Goal: Task Accomplishment & Management: Use online tool/utility

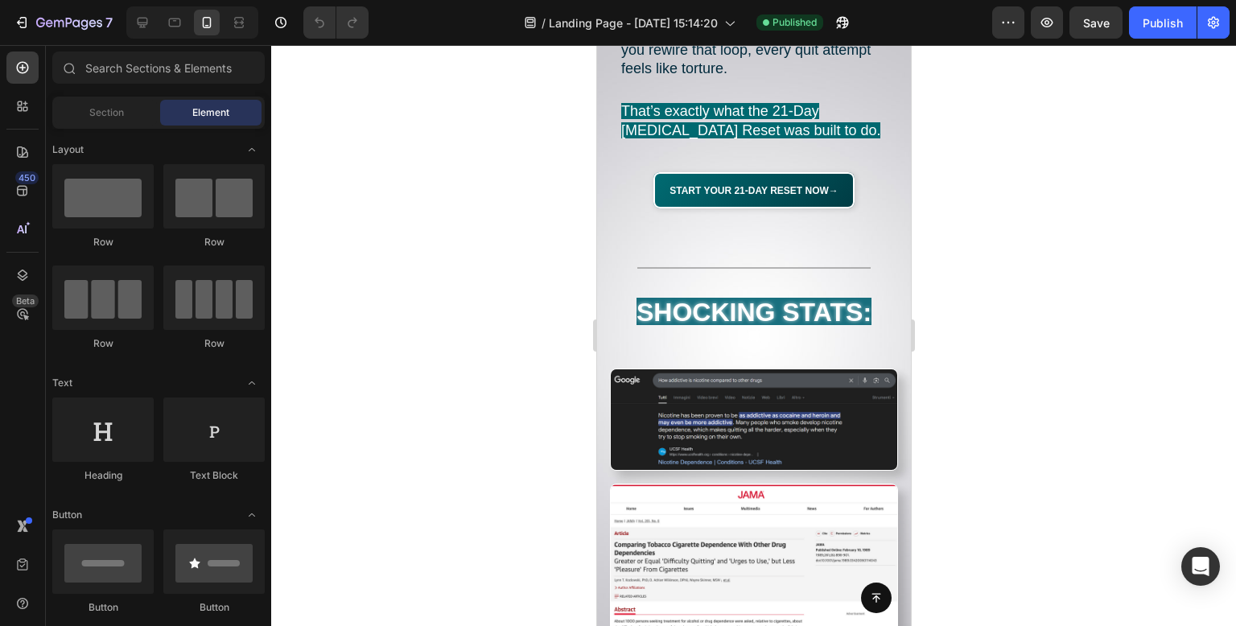
scroll to position [2768, 0]
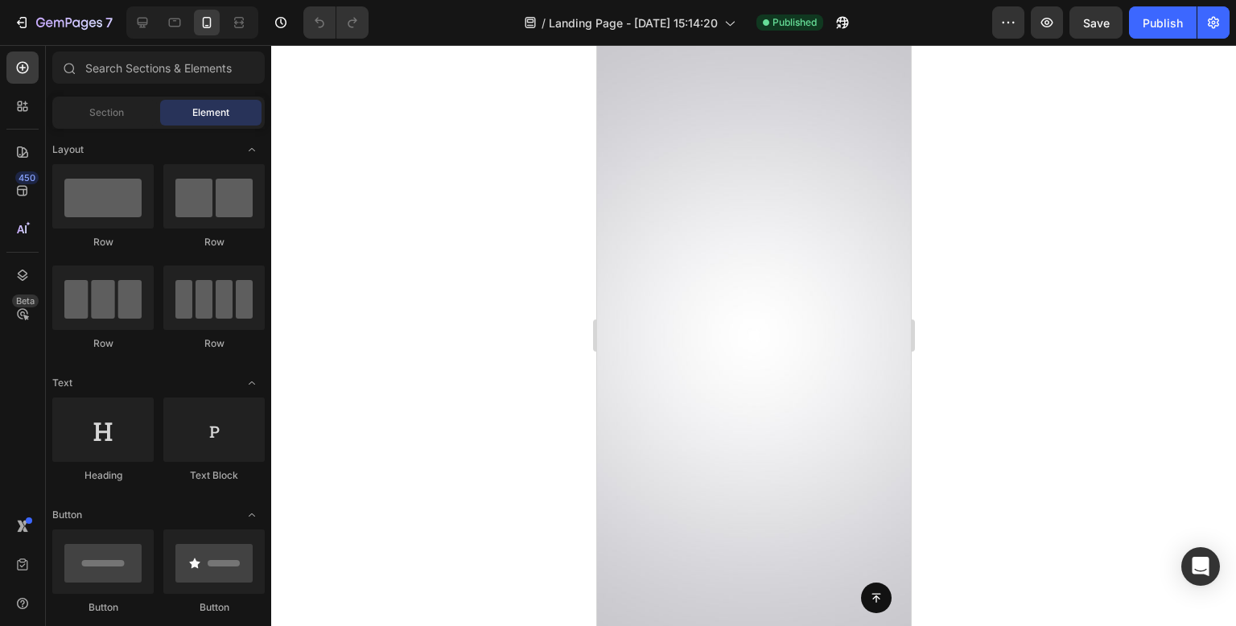
scroll to position [15841, 0]
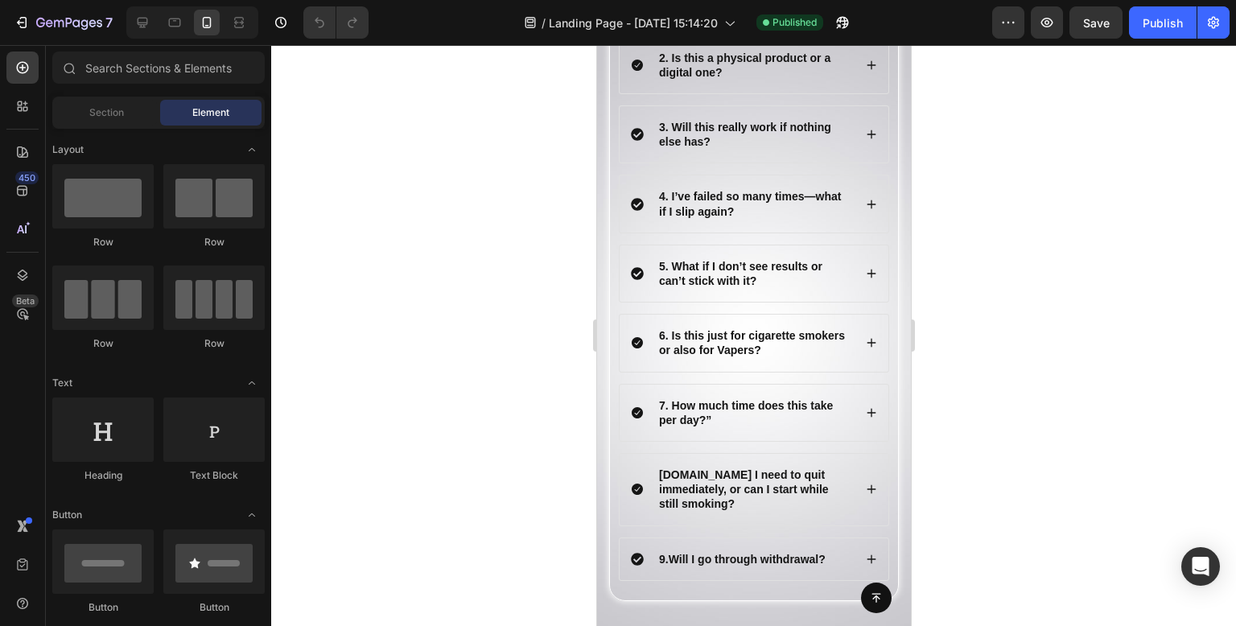
click at [1033, 397] on div at bounding box center [753, 335] width 965 height 581
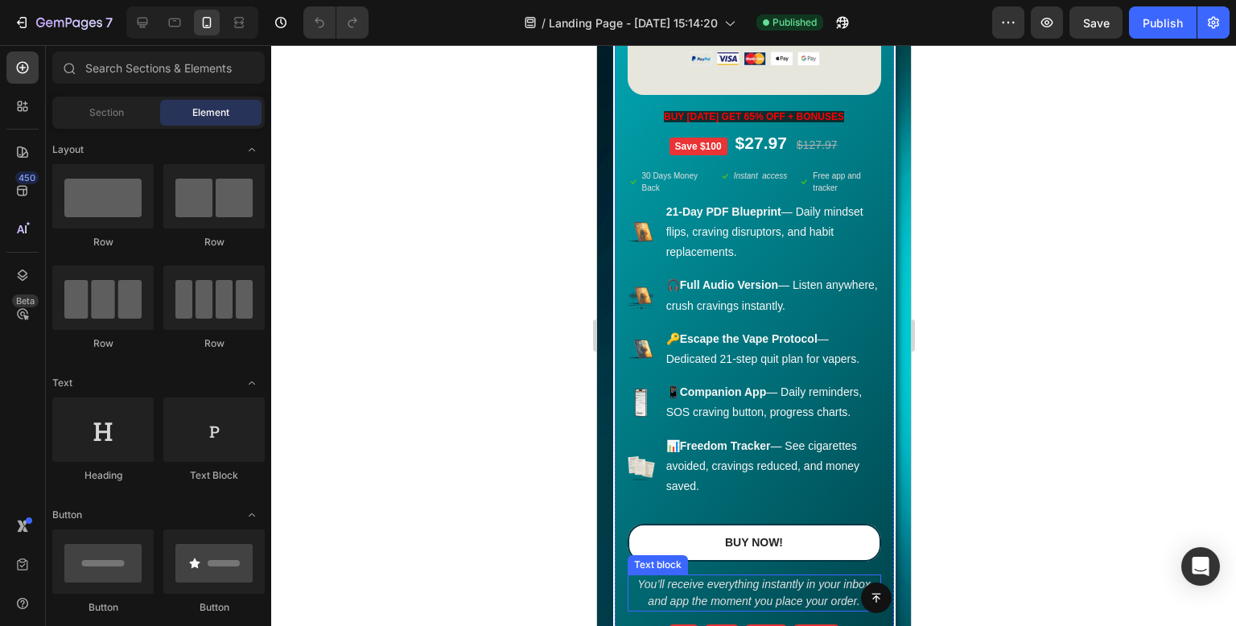
scroll to position [14853, 0]
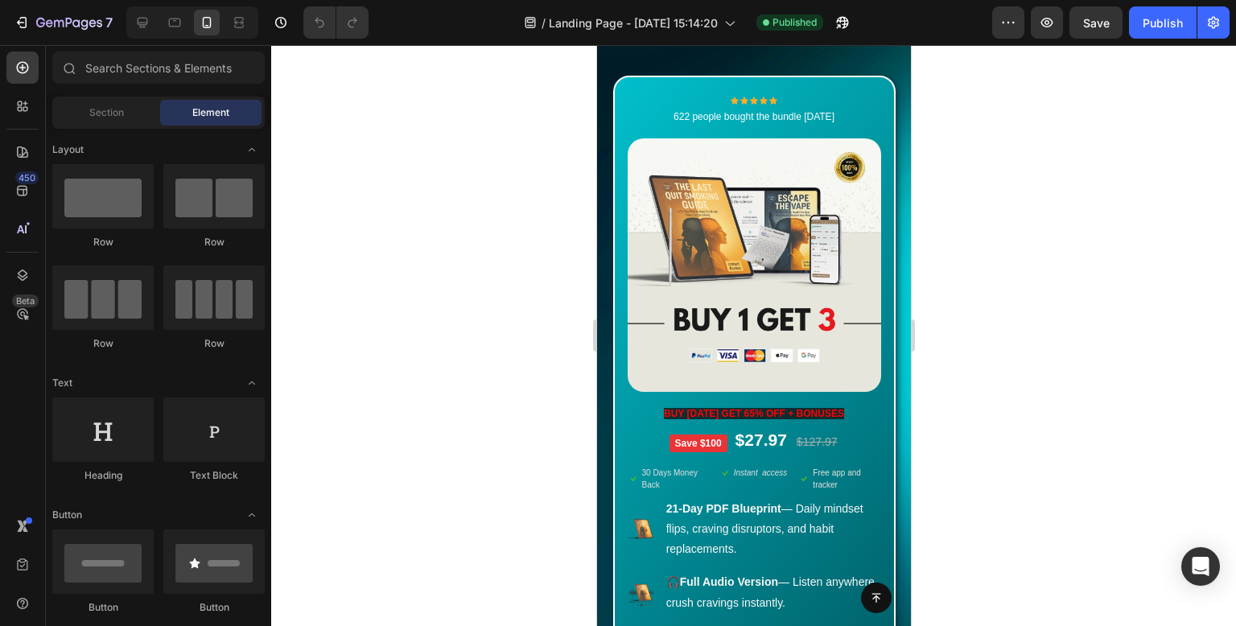
click at [483, 158] on div at bounding box center [753, 335] width 965 height 581
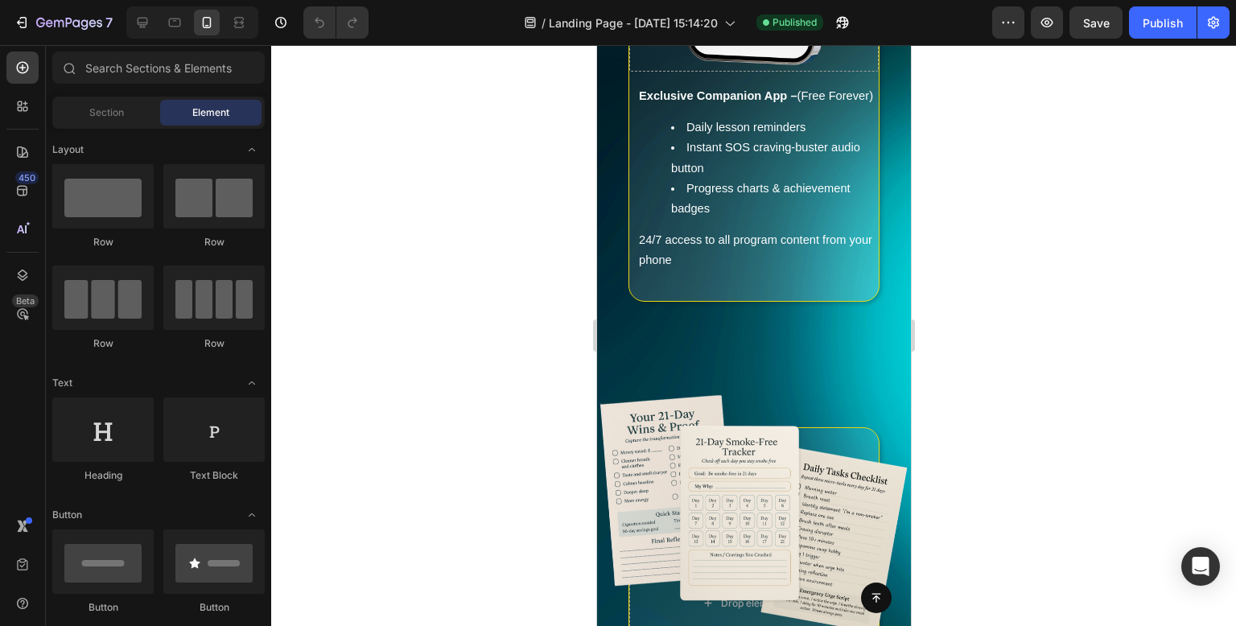
scroll to position [13566, 0]
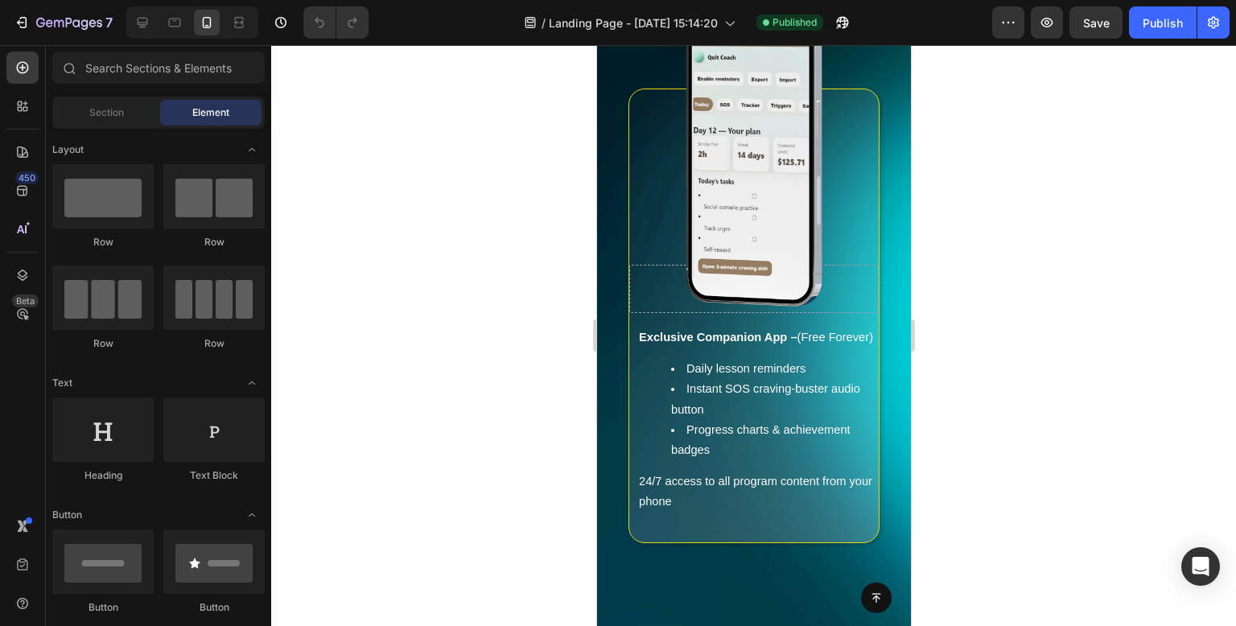
click at [451, 322] on div at bounding box center [753, 335] width 965 height 581
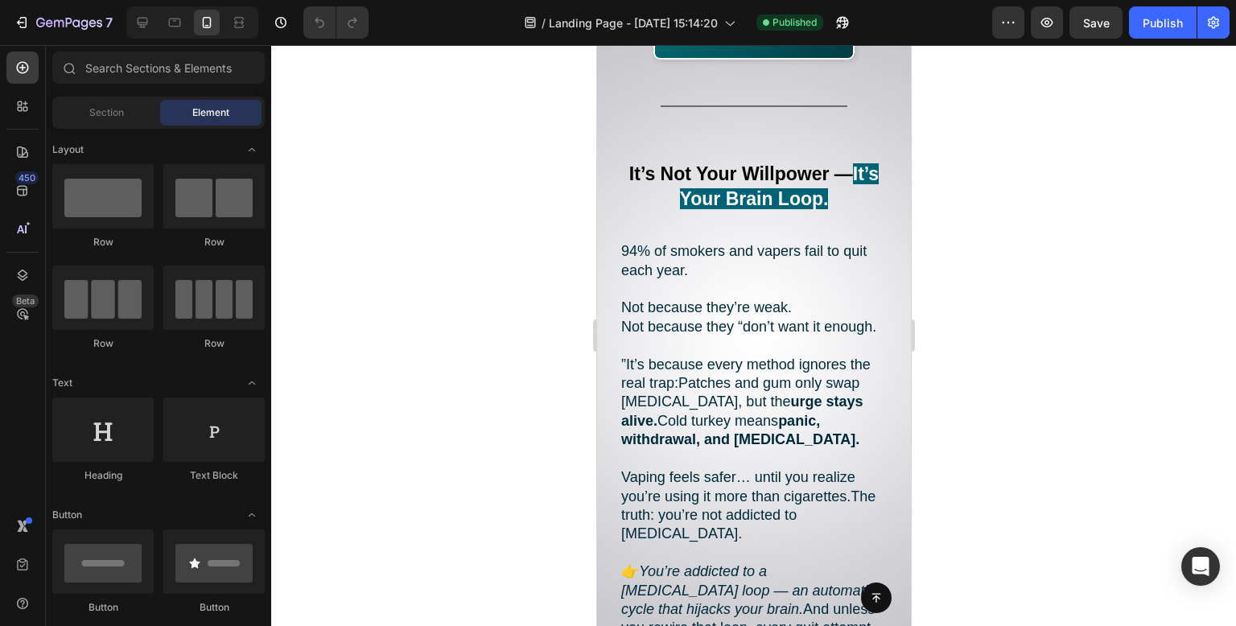
scroll to position [1915, 0]
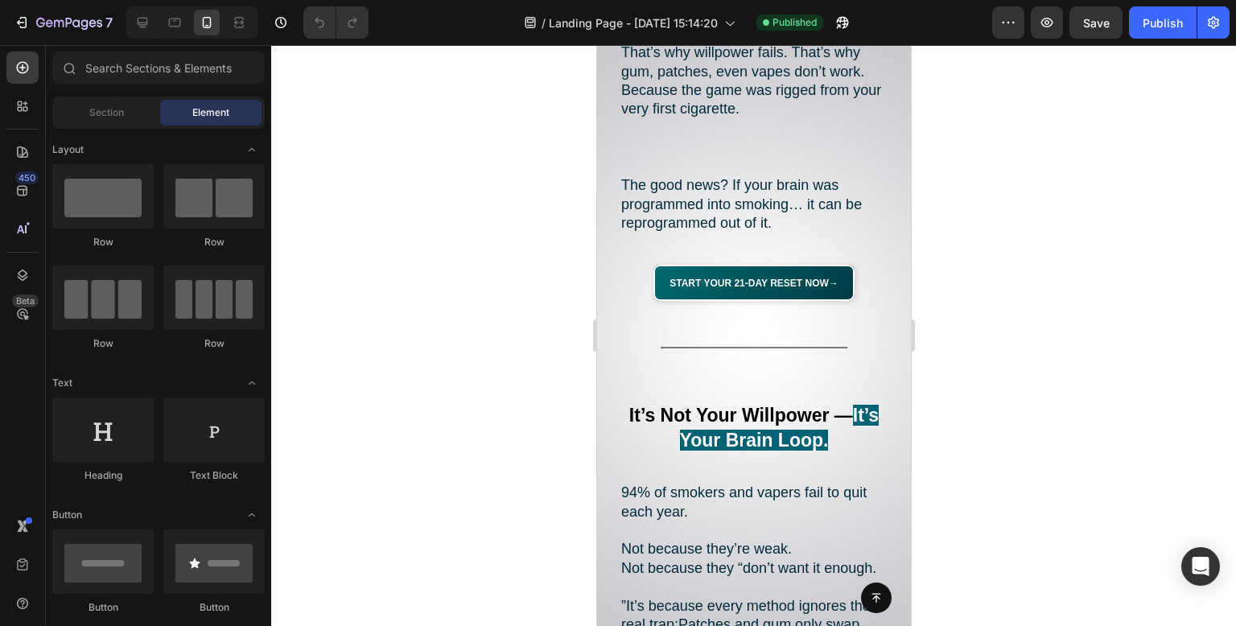
drag, startPoint x: 904, startPoint y: 377, endPoint x: 1543, endPoint y: 113, distance: 691.3
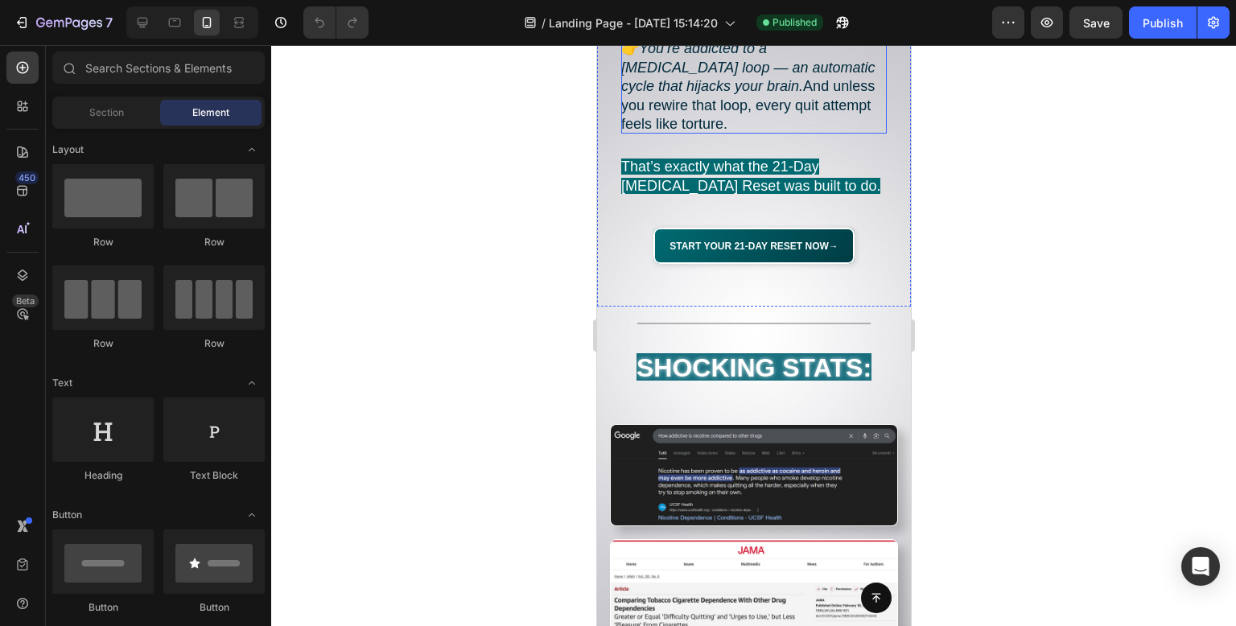
scroll to position [3075, 0]
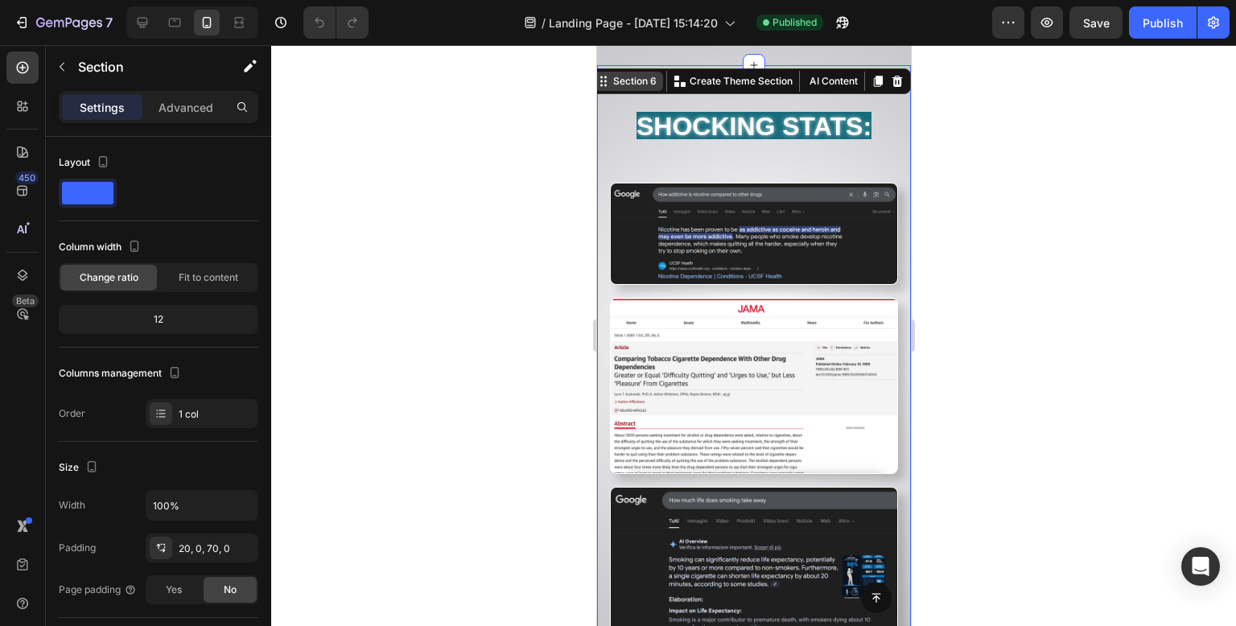
click at [640, 75] on div "Section 6" at bounding box center [634, 81] width 50 height 14
click at [550, 136] on div at bounding box center [753, 335] width 965 height 581
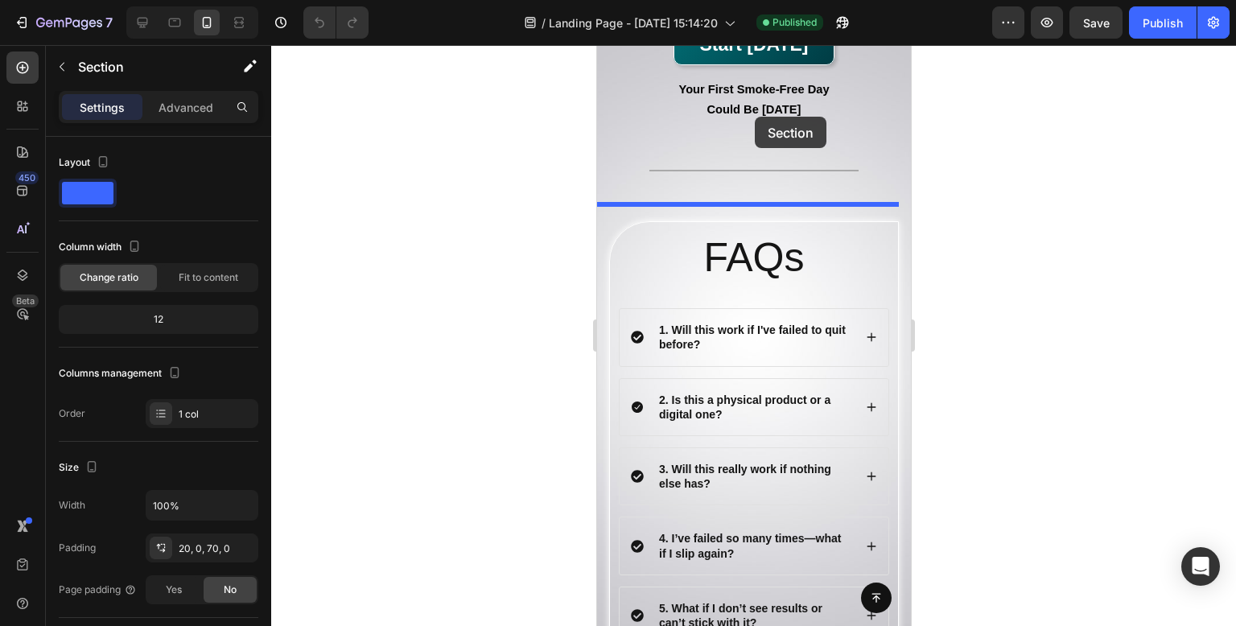
scroll to position [16379, 0]
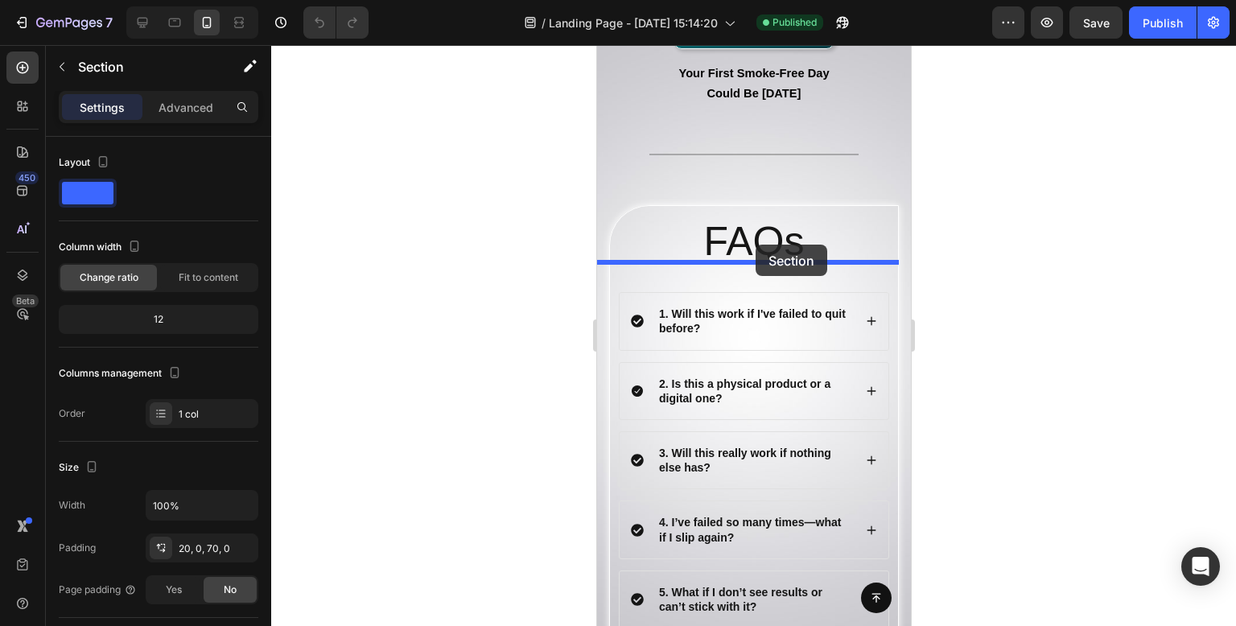
drag, startPoint x: 876, startPoint y: 93, endPoint x: 755, endPoint y: 245, distance: 194.7
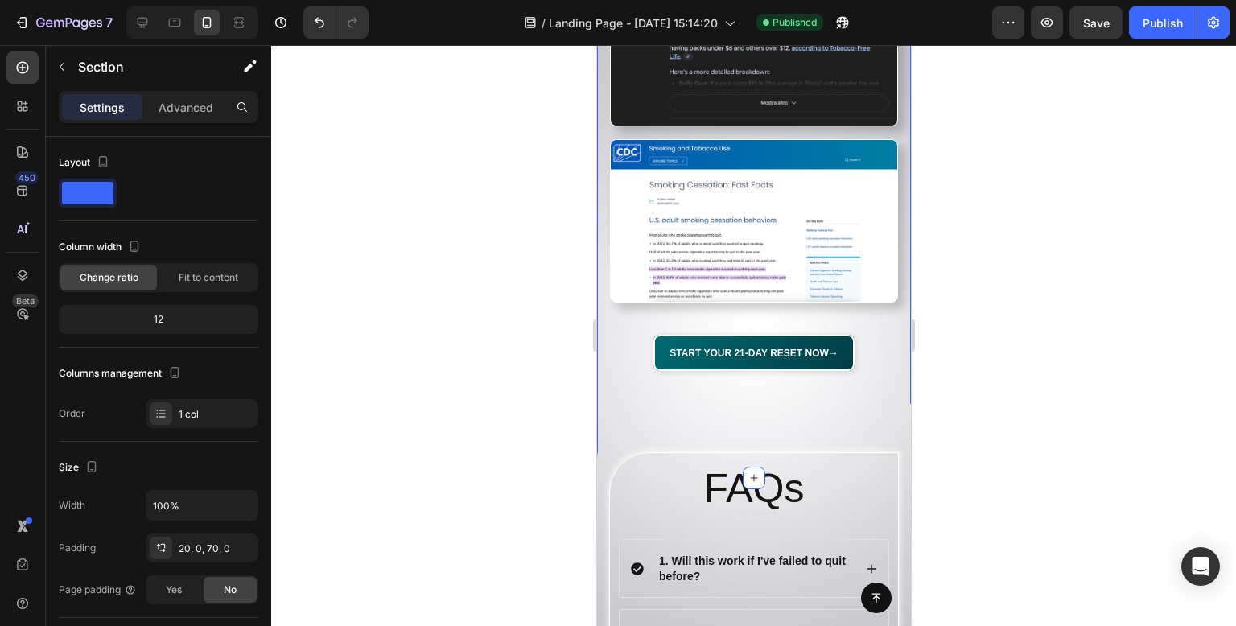
scroll to position [16286, 0]
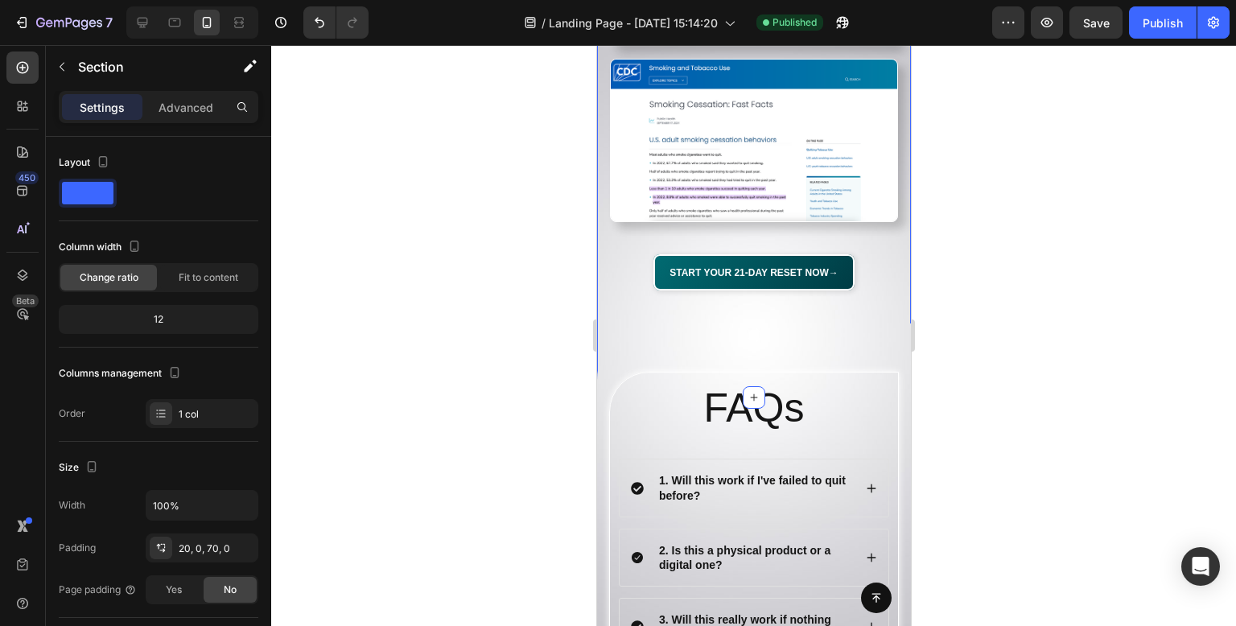
click at [476, 170] on div at bounding box center [753, 335] width 965 height 581
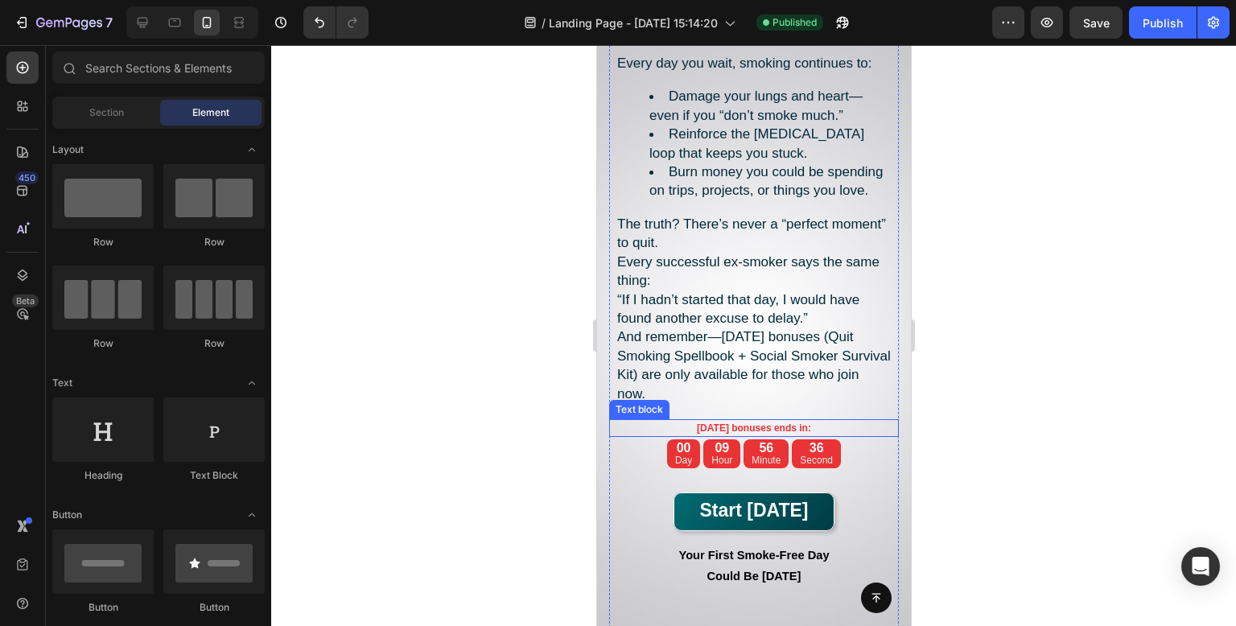
scroll to position [14918, 0]
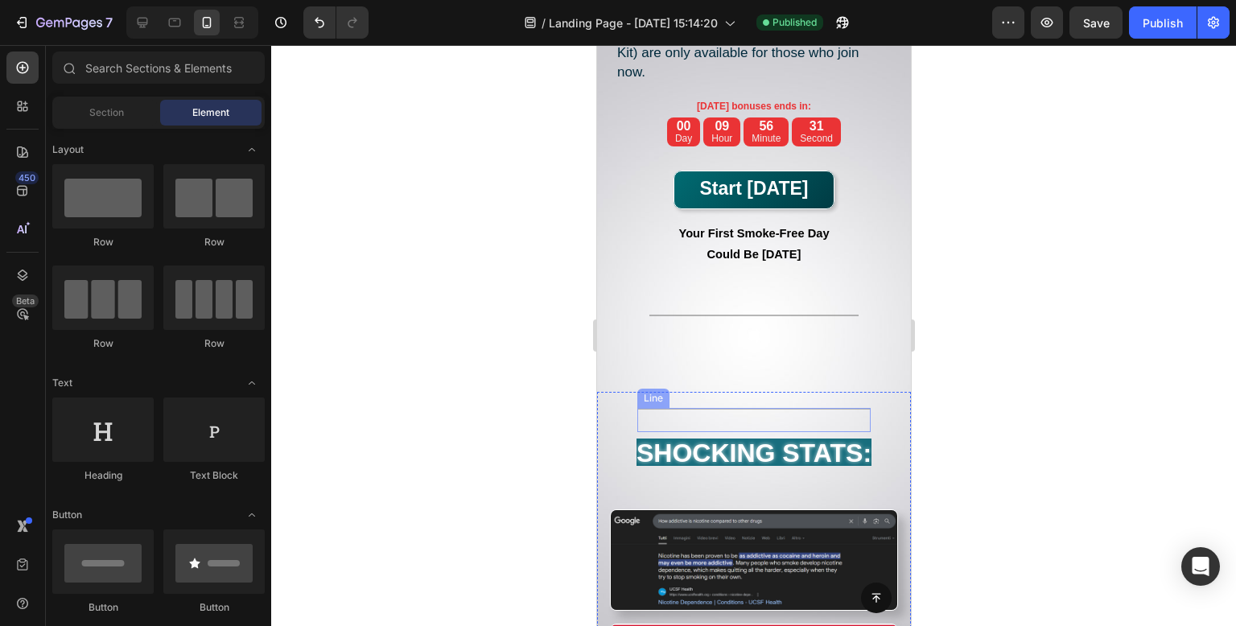
click at [789, 432] on div "Title Line" at bounding box center [752, 420] width 233 height 24
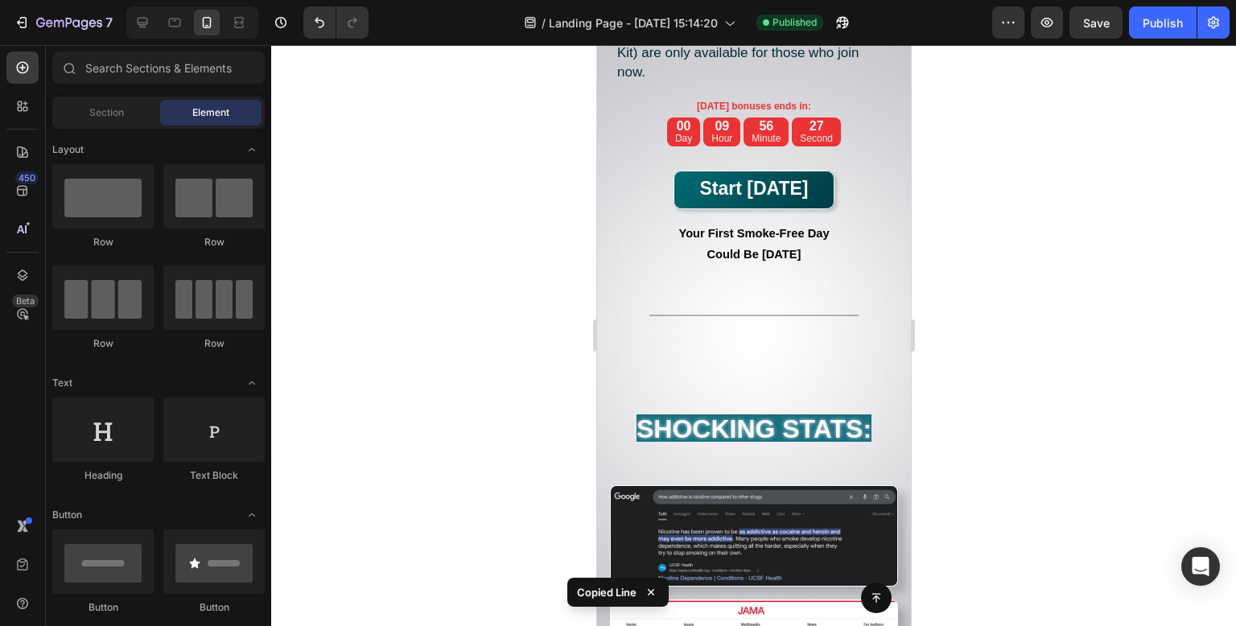
click at [1196, 200] on div at bounding box center [753, 335] width 965 height 581
click at [788, 326] on div "Title Line" at bounding box center [753, 315] width 209 height 21
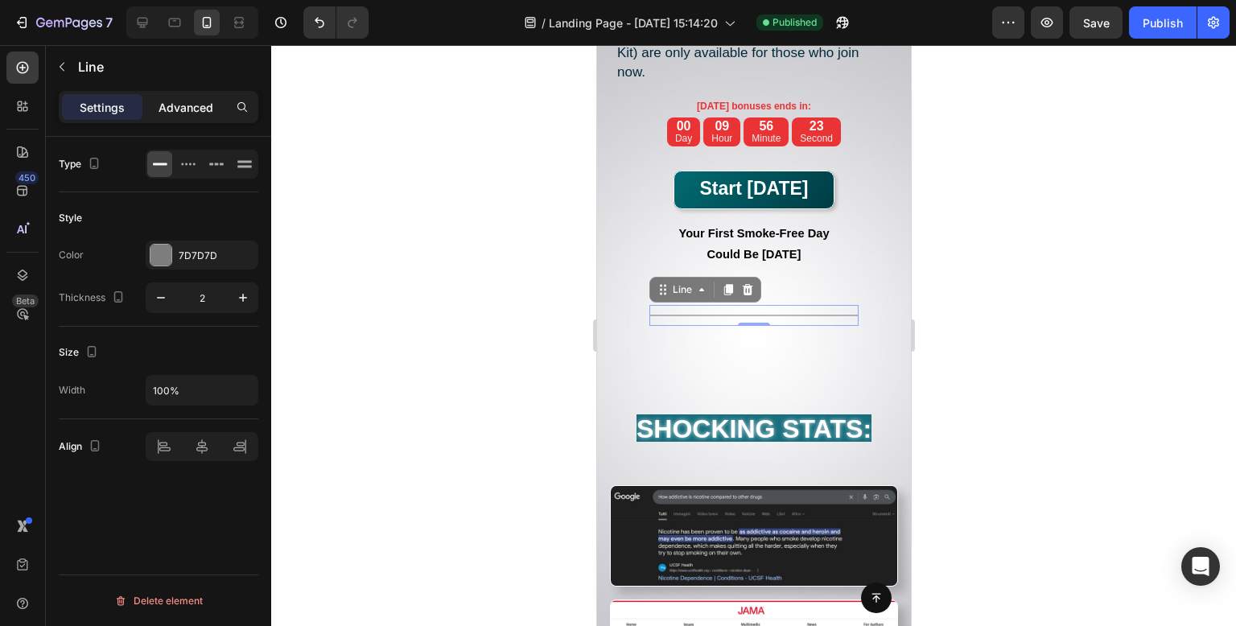
click at [216, 107] on div "Advanced" at bounding box center [186, 107] width 80 height 26
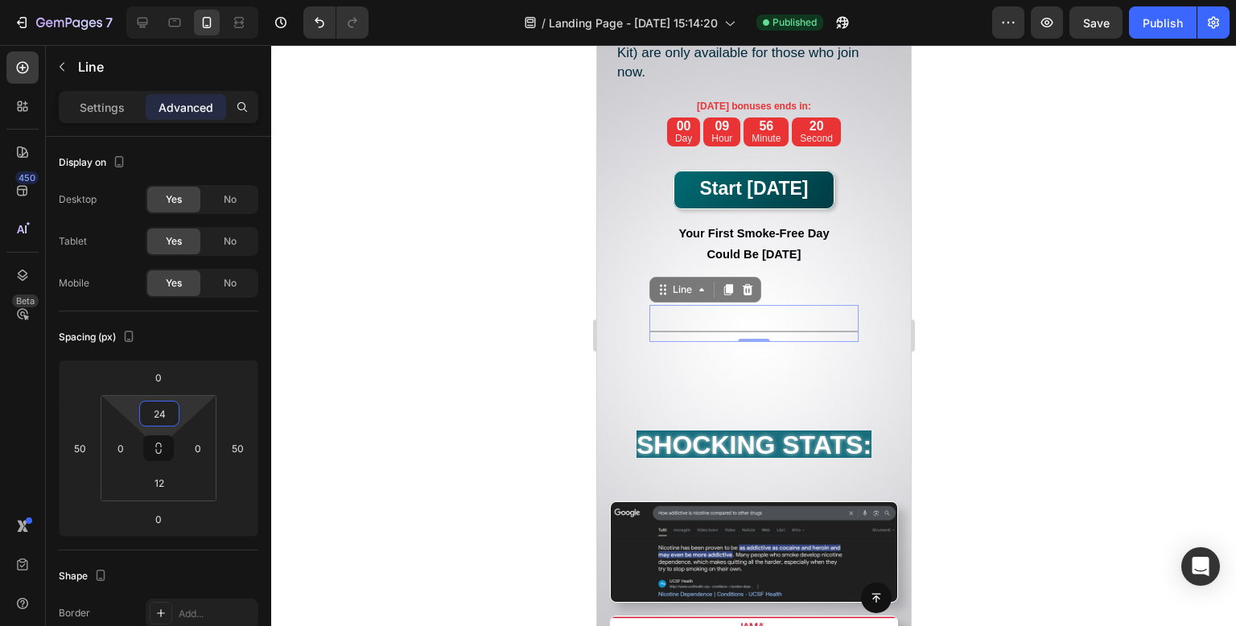
type input "22"
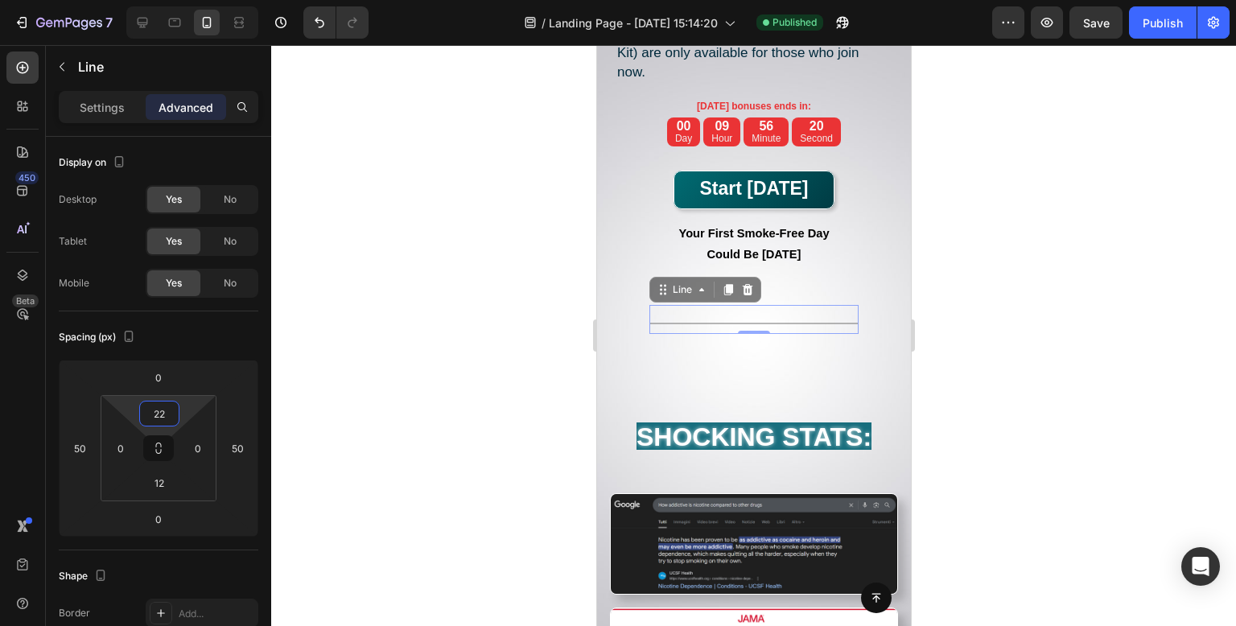
click at [189, 0] on html "7 Version history / Landing Page - [DATE] 15:14:20 Published Preview Save Publi…" at bounding box center [618, 0] width 1236 height 0
type input "0"
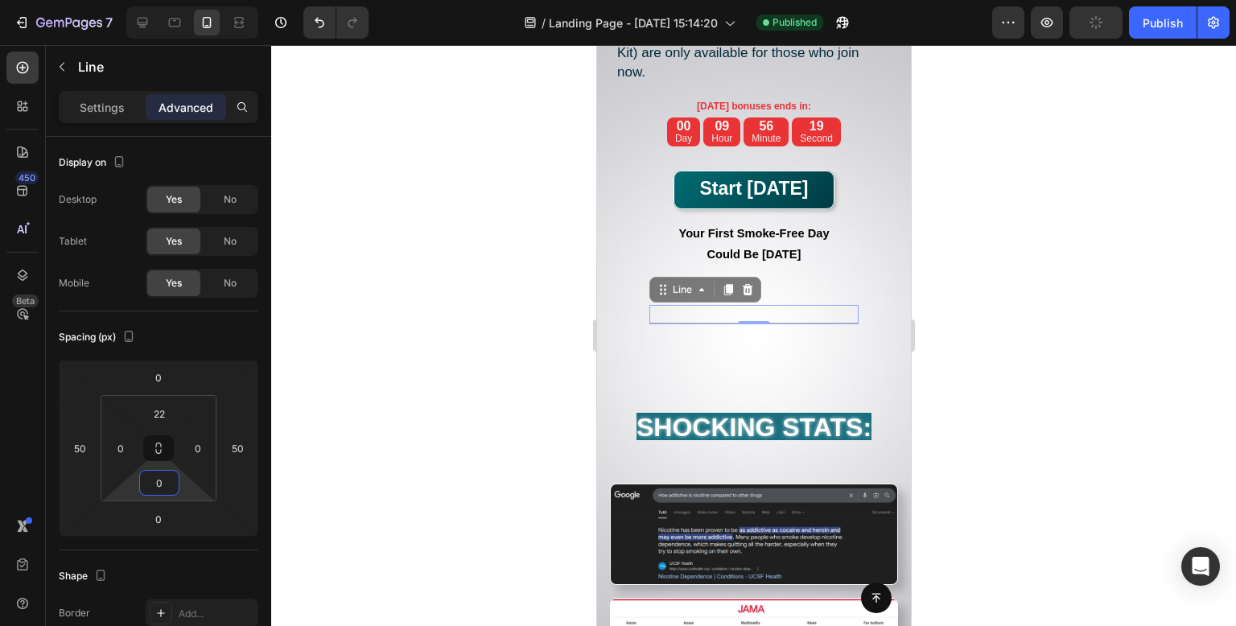
drag, startPoint x: 188, startPoint y: 477, endPoint x: 180, endPoint y: 524, distance: 47.4
click at [180, 0] on html "7 Version history / Landing Page - [DATE] 15:14:20 Published Preview Publish 45…" at bounding box center [618, 0] width 1236 height 0
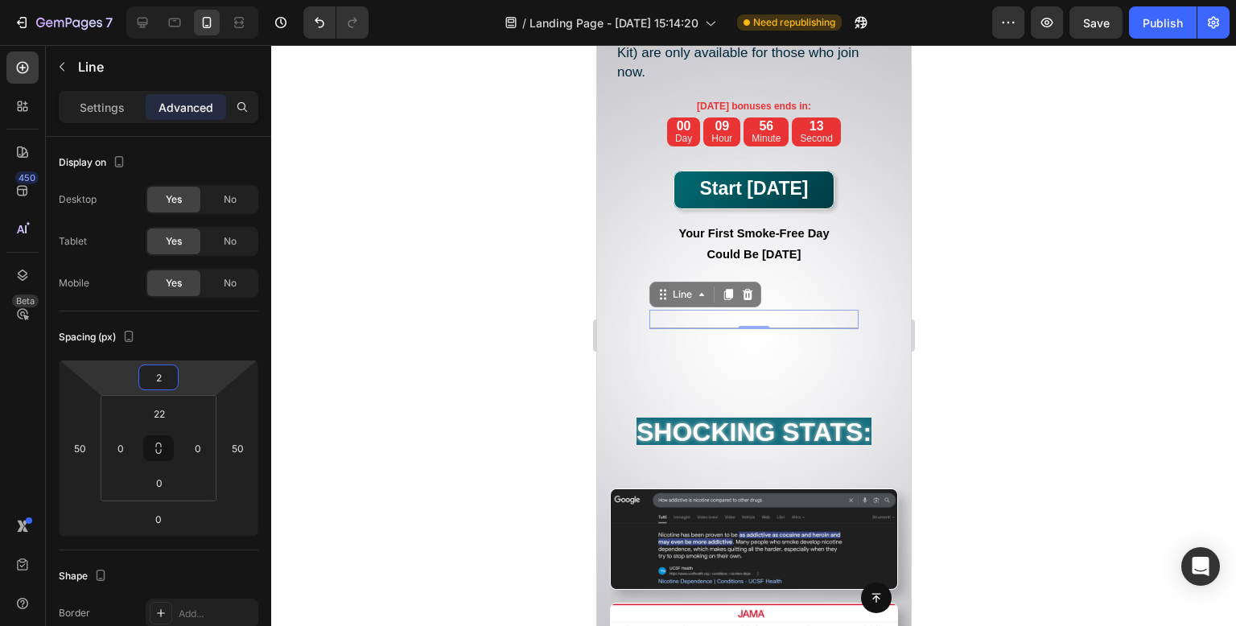
type input "0"
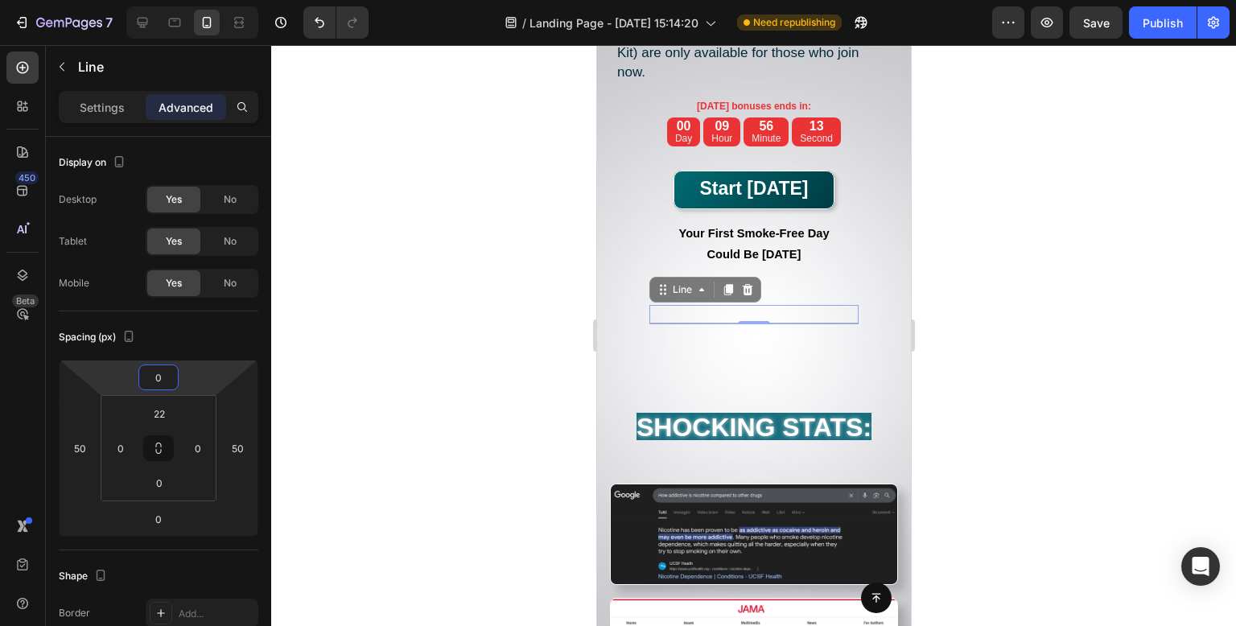
drag, startPoint x: 182, startPoint y: 354, endPoint x: 185, endPoint y: 369, distance: 15.6
click at [185, 0] on html "7 Version history / Landing Page - [DATE] 15:14:20 Need republishing Preview Sa…" at bounding box center [618, 0] width 1236 height 0
click at [451, 262] on div at bounding box center [753, 335] width 965 height 581
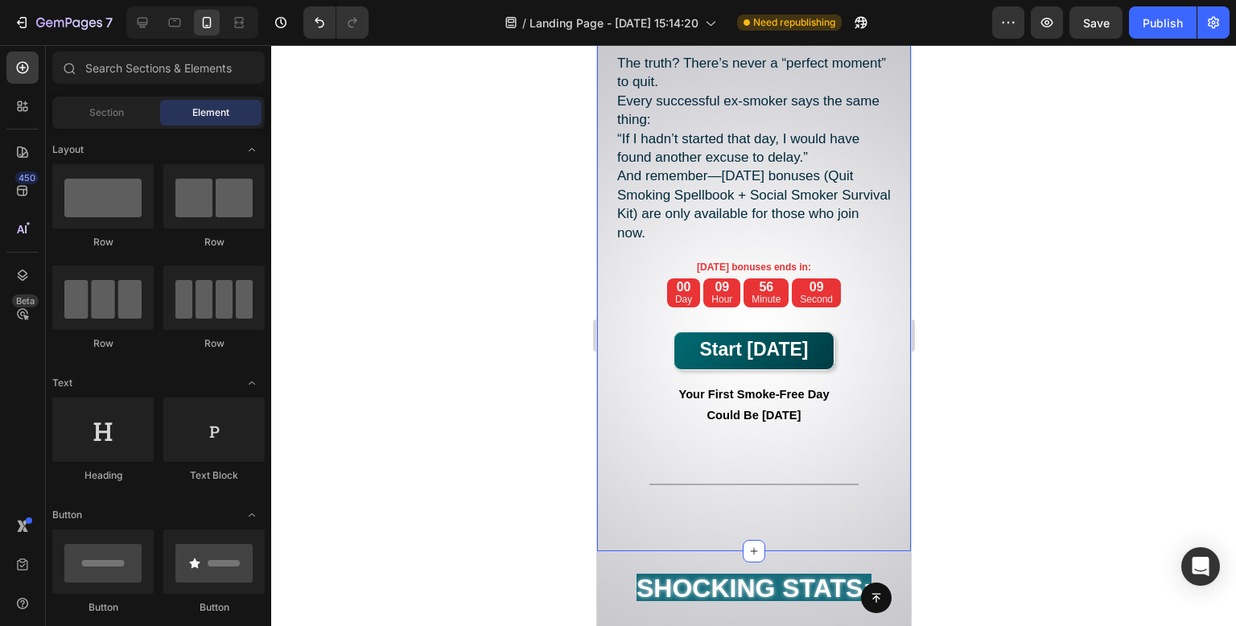
scroll to position [14998, 0]
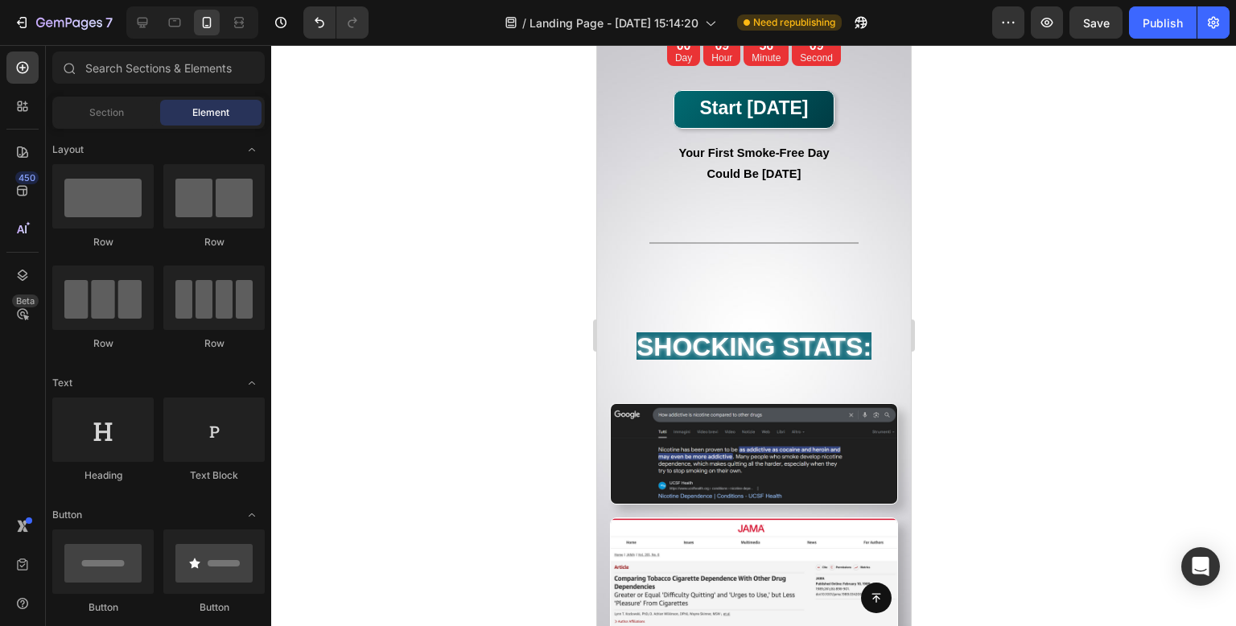
click at [418, 279] on div at bounding box center [753, 335] width 965 height 581
click at [729, 244] on div "Title Line" at bounding box center [753, 234] width 209 height 19
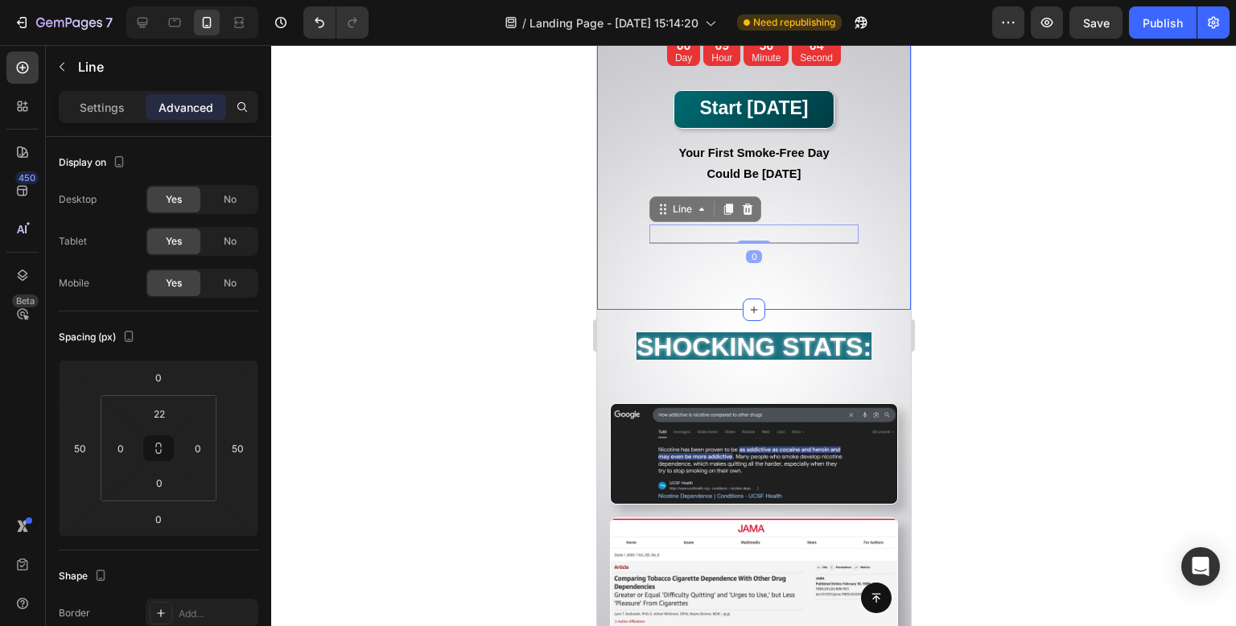
click at [518, 274] on div at bounding box center [753, 335] width 965 height 581
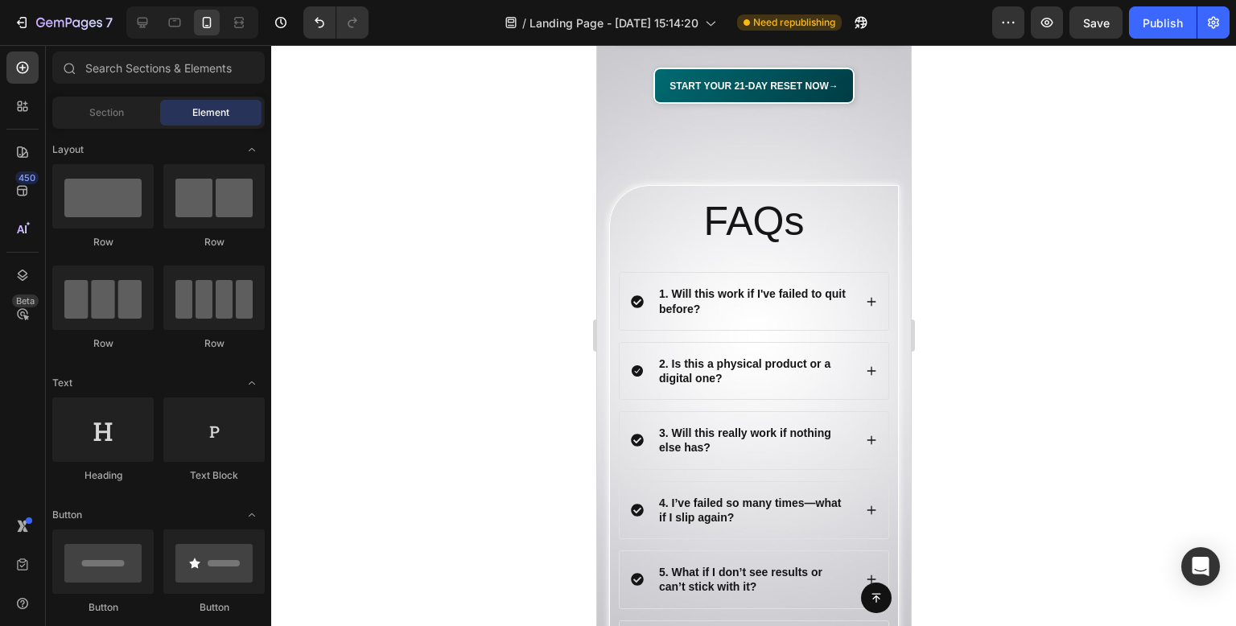
scroll to position [16608, 0]
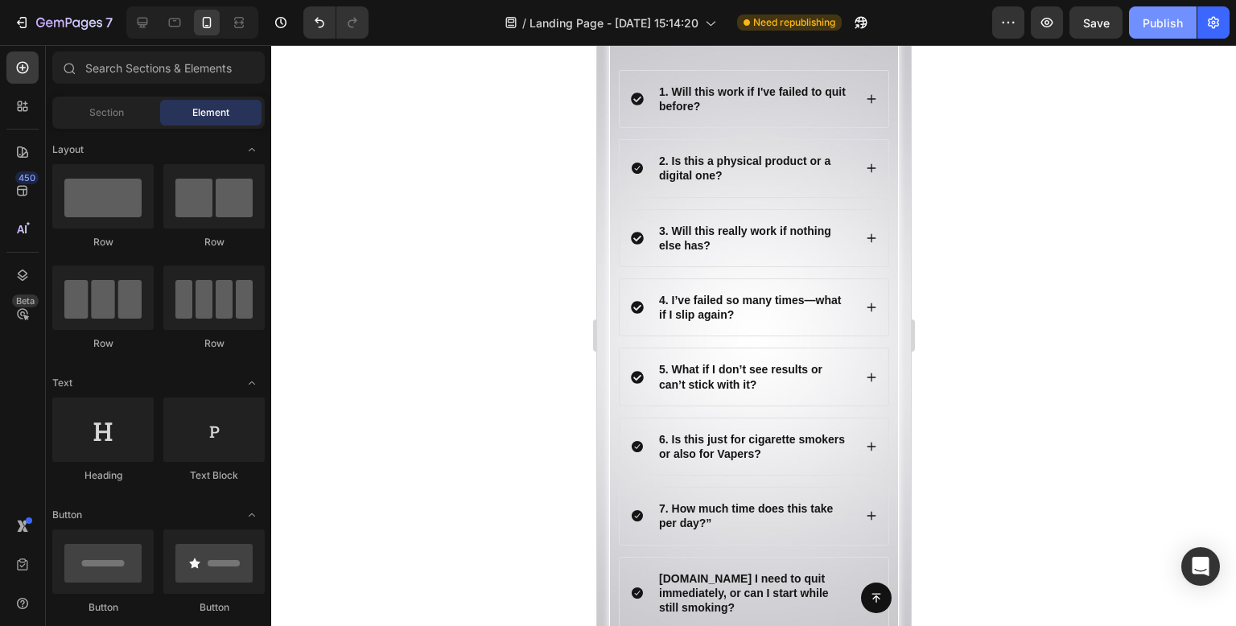
click at [1174, 26] on div "Publish" at bounding box center [1163, 22] width 40 height 17
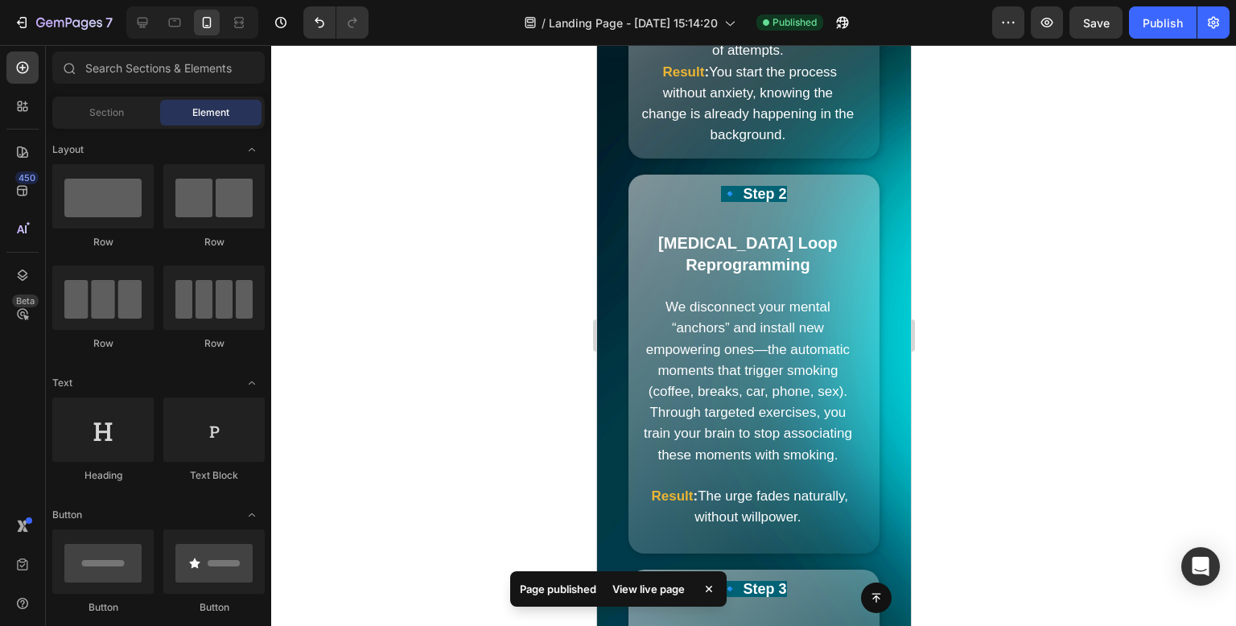
scroll to position [4529, 0]
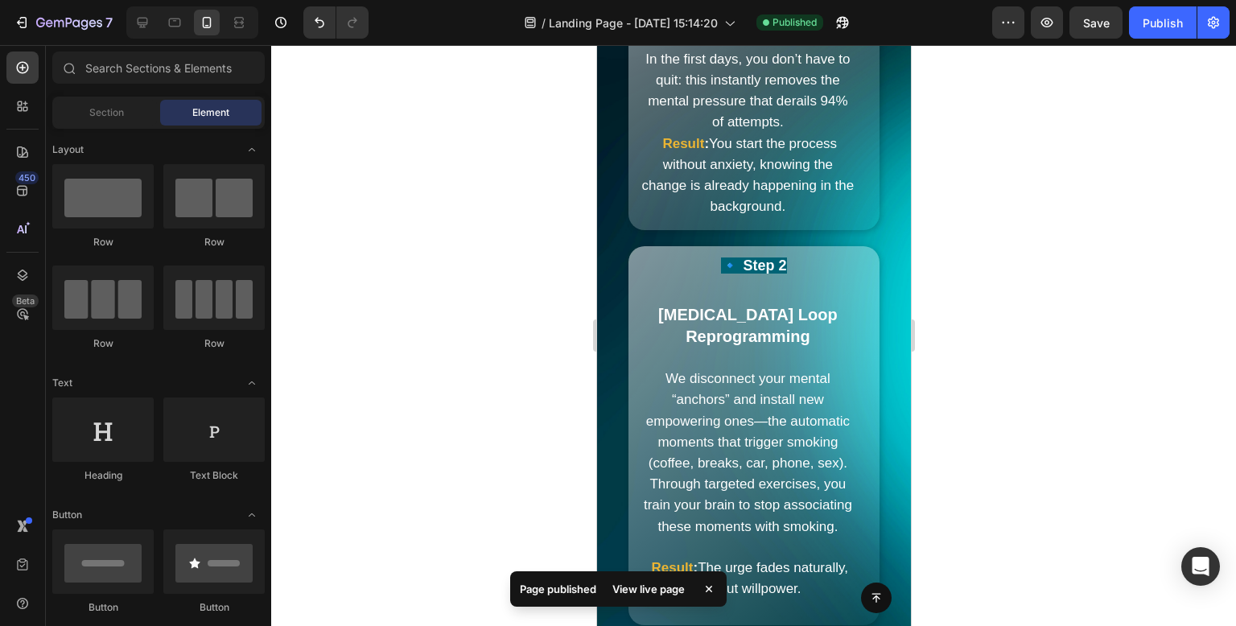
click at [1069, 79] on div at bounding box center [753, 335] width 965 height 581
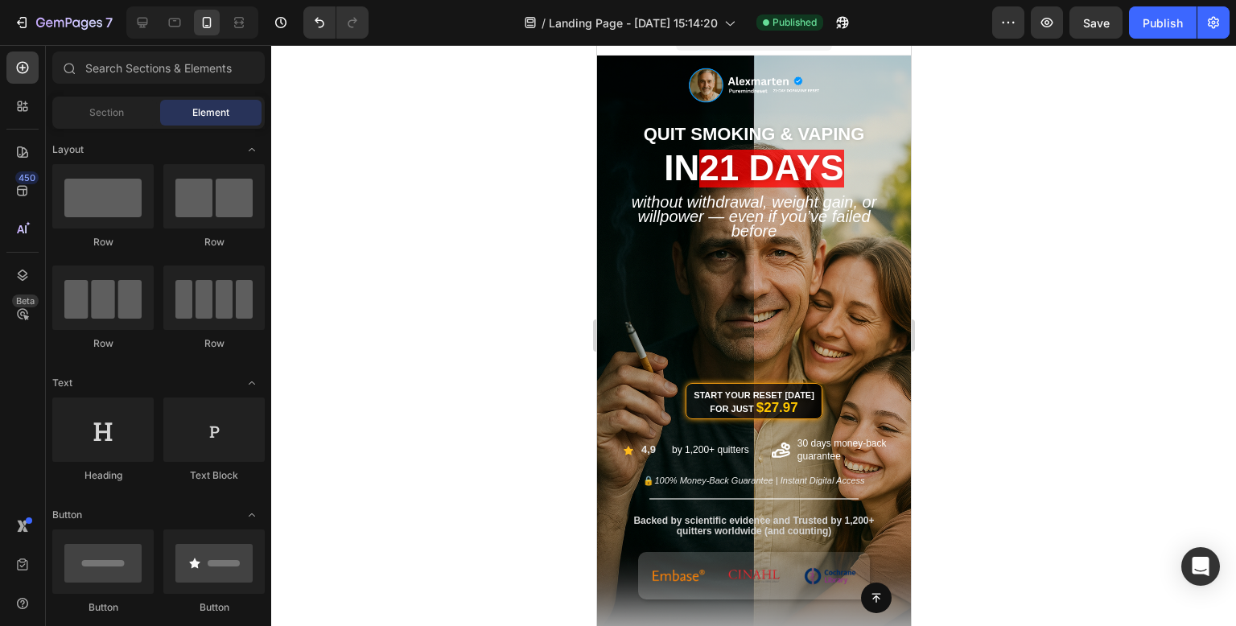
scroll to position [505, 0]
